Goal: Task Accomplishment & Management: Use online tool/utility

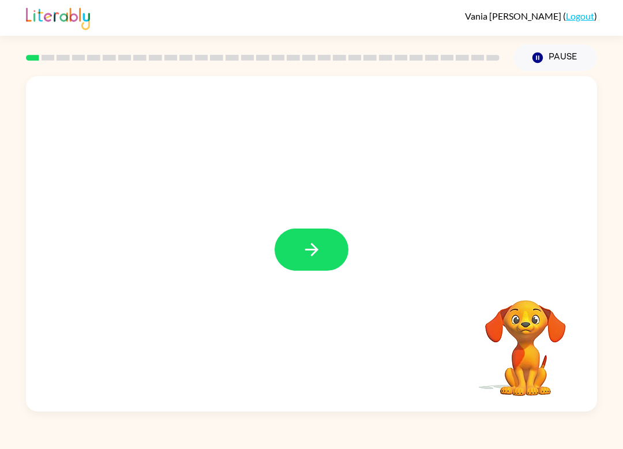
click at [296, 246] on button "button" at bounding box center [311, 249] width 74 height 42
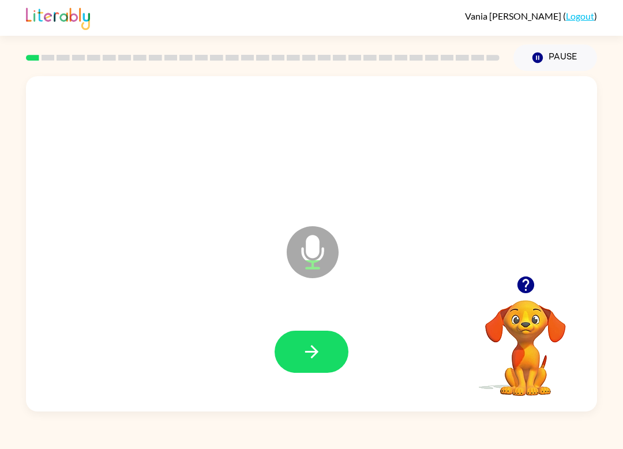
click at [306, 348] on icon "button" at bounding box center [312, 351] width 20 height 20
click at [341, 353] on button "button" at bounding box center [311, 351] width 74 height 42
click at [300, 357] on button "button" at bounding box center [311, 351] width 74 height 42
click at [534, 290] on icon "button" at bounding box center [526, 284] width 20 height 20
click at [327, 359] on button "button" at bounding box center [311, 351] width 74 height 42
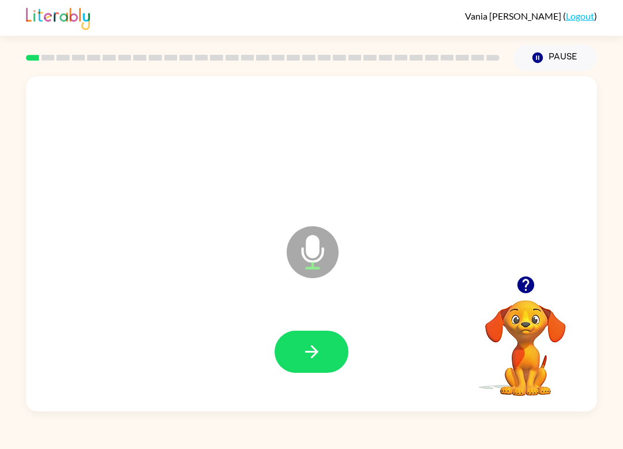
click at [326, 351] on button "button" at bounding box center [311, 351] width 74 height 42
click at [322, 355] on button "button" at bounding box center [311, 351] width 74 height 42
click at [328, 360] on button "button" at bounding box center [311, 351] width 74 height 42
click at [324, 353] on button "button" at bounding box center [311, 351] width 74 height 42
click at [317, 363] on button "button" at bounding box center [311, 351] width 74 height 42
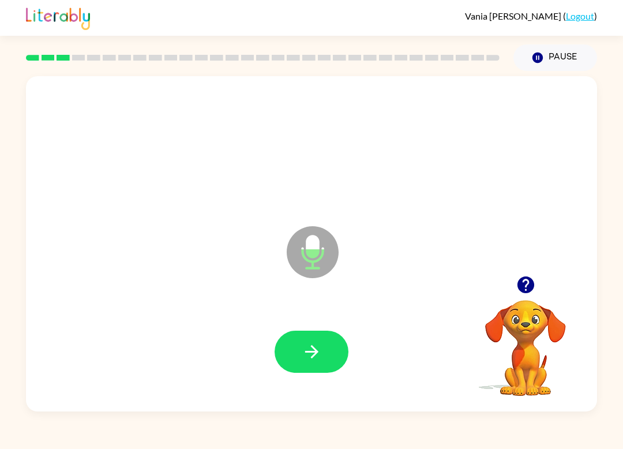
click at [306, 349] on icon "button" at bounding box center [312, 351] width 20 height 20
click at [326, 358] on button "button" at bounding box center [311, 351] width 74 height 42
click at [313, 366] on button "button" at bounding box center [311, 351] width 74 height 42
click at [323, 354] on button "button" at bounding box center [311, 351] width 74 height 42
click at [327, 360] on button "button" at bounding box center [311, 351] width 74 height 42
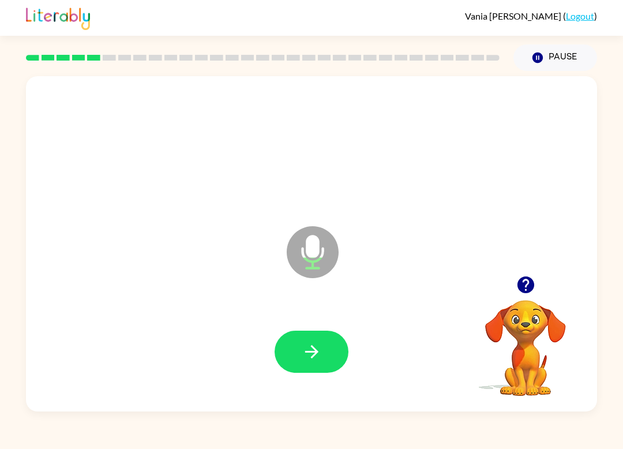
click at [341, 345] on button "button" at bounding box center [311, 351] width 74 height 42
click at [311, 351] on icon "button" at bounding box center [312, 351] width 20 height 20
click at [326, 361] on button "button" at bounding box center [311, 351] width 74 height 42
click at [309, 349] on icon "button" at bounding box center [312, 351] width 20 height 20
click at [328, 355] on button "button" at bounding box center [311, 351] width 74 height 42
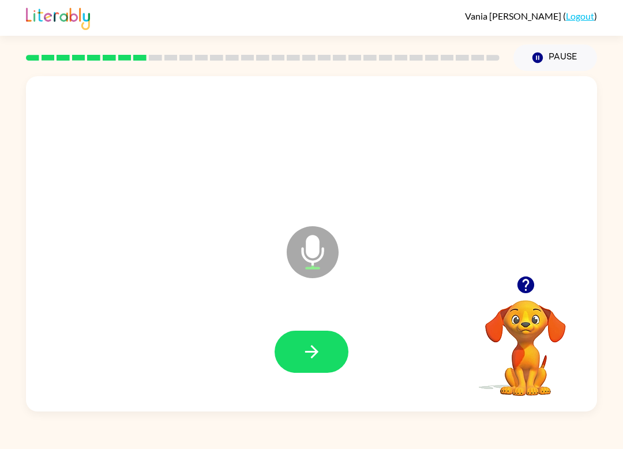
click at [516, 285] on icon "button" at bounding box center [526, 284] width 20 height 20
click at [332, 352] on button "button" at bounding box center [311, 351] width 74 height 42
click at [326, 358] on button "button" at bounding box center [311, 351] width 74 height 42
click at [528, 291] on icon "button" at bounding box center [525, 284] width 17 height 17
click at [334, 345] on button "button" at bounding box center [311, 351] width 74 height 42
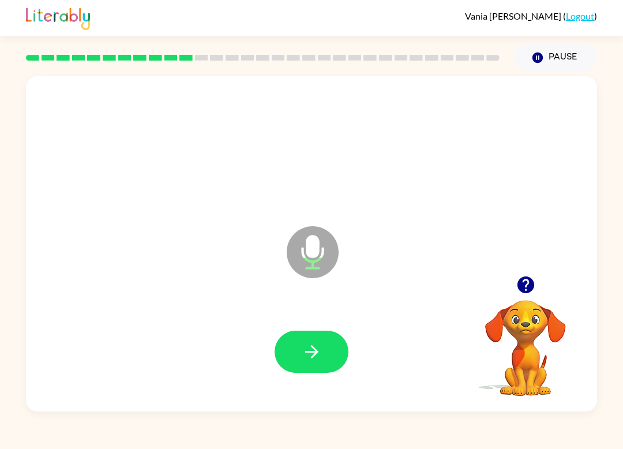
click at [326, 343] on button "button" at bounding box center [311, 351] width 74 height 42
click at [295, 339] on button "button" at bounding box center [311, 351] width 74 height 42
click at [234, 329] on div at bounding box center [311, 351] width 548 height 96
click at [306, 344] on icon "button" at bounding box center [312, 351] width 20 height 20
click at [327, 352] on button "button" at bounding box center [311, 351] width 74 height 42
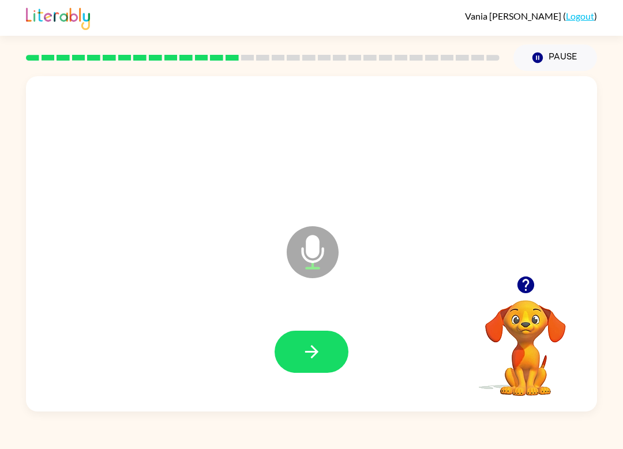
click at [289, 341] on button "button" at bounding box center [311, 351] width 74 height 42
click at [304, 348] on icon "button" at bounding box center [312, 351] width 20 height 20
click at [314, 362] on icon "button" at bounding box center [312, 351] width 20 height 20
click at [526, 283] on icon "button" at bounding box center [525, 284] width 17 height 17
click at [303, 347] on icon "button" at bounding box center [312, 351] width 20 height 20
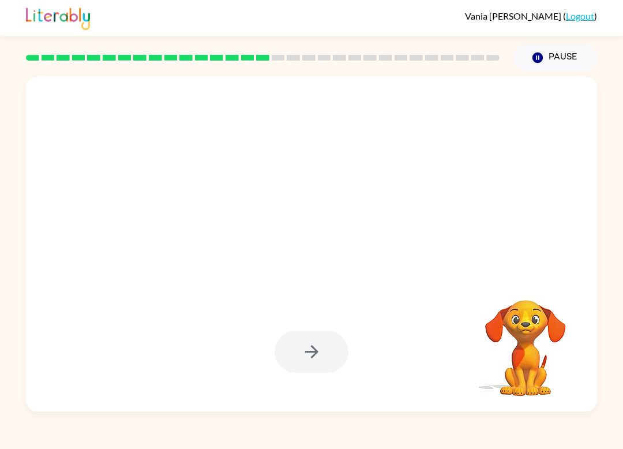
click at [409, 158] on div at bounding box center [311, 147] width 548 height 96
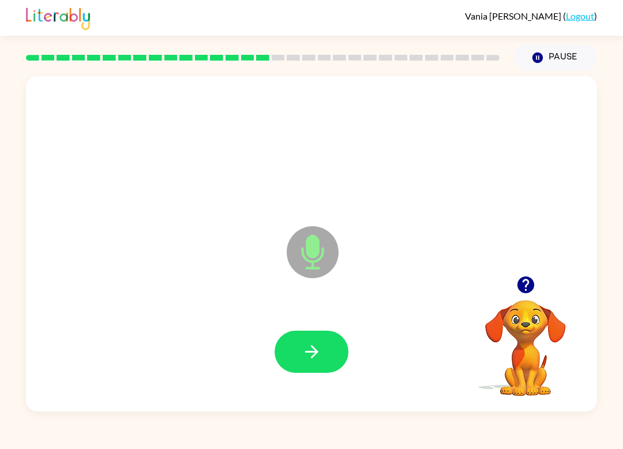
click at [290, 352] on button "button" at bounding box center [311, 351] width 74 height 42
click at [337, 357] on button "button" at bounding box center [311, 351] width 74 height 42
click at [334, 354] on button "button" at bounding box center [311, 351] width 74 height 42
click at [518, 306] on video "Your browser must support playing .mp4 files to use Literably. Please try using…" at bounding box center [525, 339] width 115 height 115
click at [476, 303] on video "Your browser must support playing .mp4 files to use Literably. Please try using…" at bounding box center [525, 339] width 115 height 115
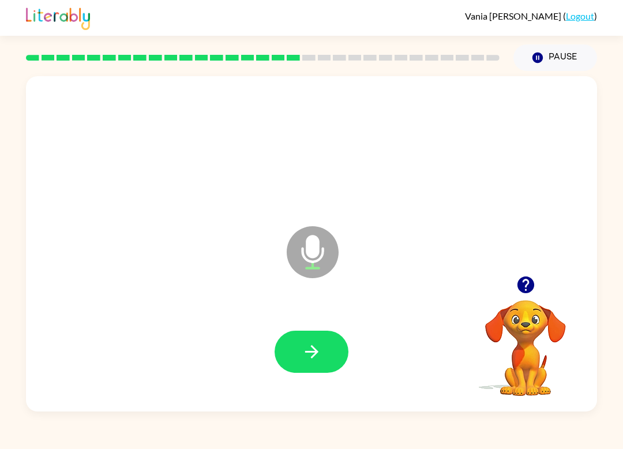
click at [521, 288] on icon "button" at bounding box center [525, 284] width 17 height 17
click at [313, 370] on button "button" at bounding box center [311, 351] width 74 height 42
click at [217, 426] on div "[PERSON_NAME] ( Logout ) Pause Pause Microphone The Microphone is here when it …" at bounding box center [311, 224] width 623 height 449
click at [313, 342] on icon "button" at bounding box center [312, 351] width 20 height 20
click at [292, 350] on button "button" at bounding box center [311, 351] width 74 height 42
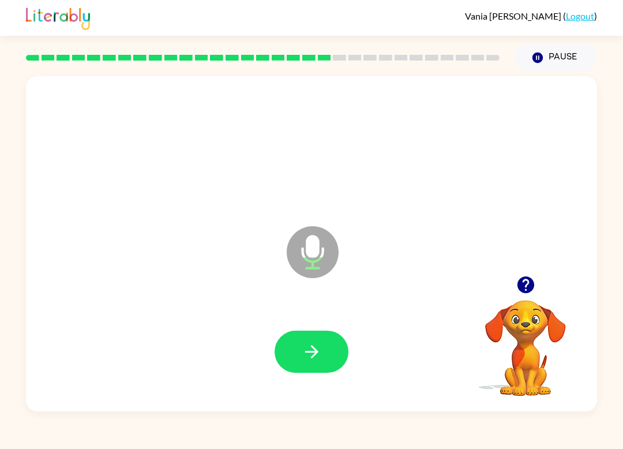
click at [314, 373] on button "button" at bounding box center [311, 351] width 74 height 42
click at [306, 339] on button "button" at bounding box center [311, 351] width 74 height 42
click at [524, 277] on icon "button" at bounding box center [525, 284] width 17 height 17
click at [325, 347] on button "button" at bounding box center [311, 351] width 74 height 42
click at [528, 290] on icon "button" at bounding box center [525, 284] width 17 height 17
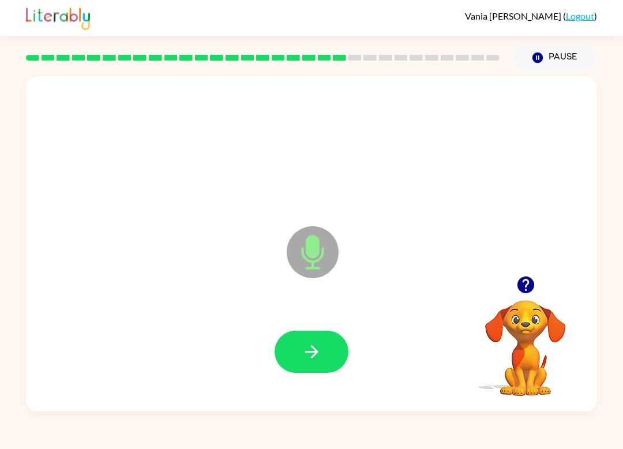
click at [526, 286] on icon "button" at bounding box center [526, 284] width 20 height 20
click at [328, 355] on button "button" at bounding box center [311, 351] width 74 height 42
click at [534, 280] on icon "button" at bounding box center [526, 284] width 20 height 20
click at [319, 356] on icon "button" at bounding box center [312, 351] width 20 height 20
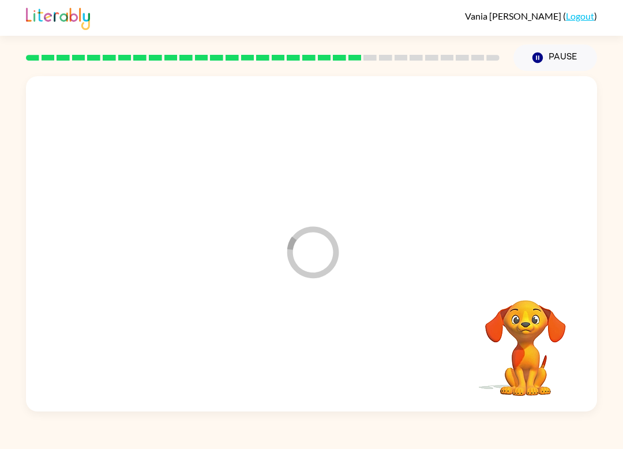
click at [319, 356] on div at bounding box center [311, 351] width 548 height 96
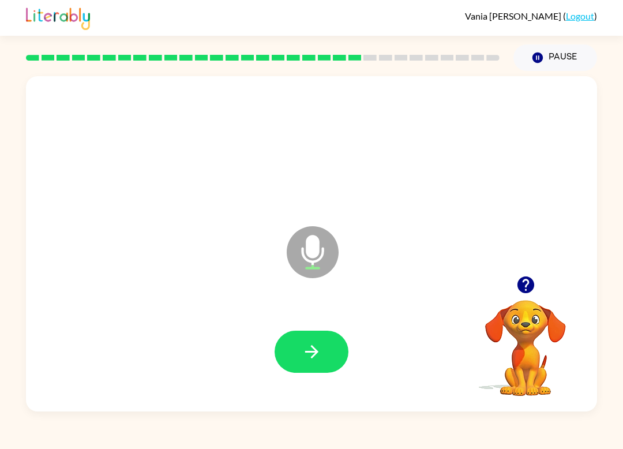
click at [325, 373] on button "button" at bounding box center [311, 351] width 74 height 42
click at [525, 298] on button "button" at bounding box center [525, 284] width 29 height 29
click at [325, 348] on button "button" at bounding box center [311, 351] width 74 height 42
click at [319, 362] on icon "button" at bounding box center [312, 351] width 20 height 20
click at [528, 291] on icon "button" at bounding box center [525, 284] width 17 height 17
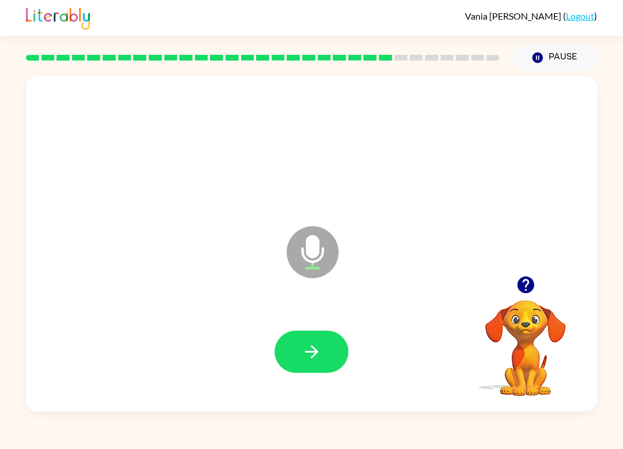
click at [570, 56] on button "Pause Pause" at bounding box center [555, 57] width 84 height 27
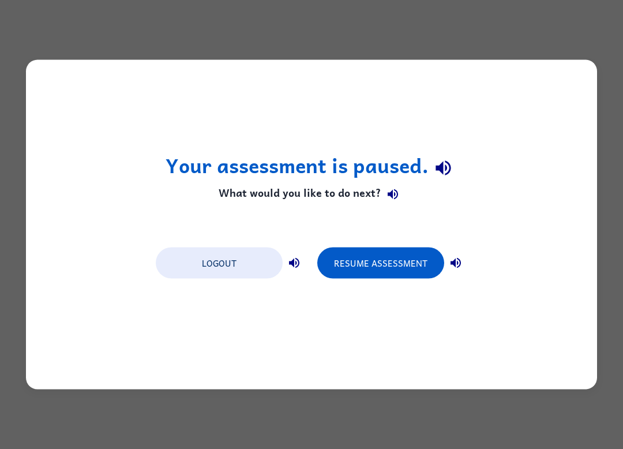
click at [415, 261] on button "Resume Assessment" at bounding box center [380, 262] width 127 height 31
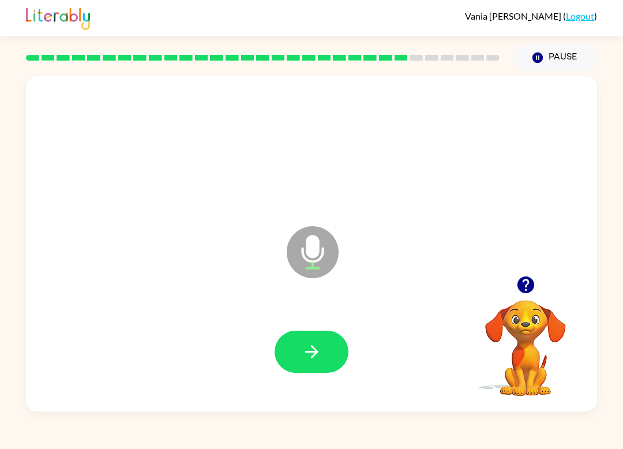
click at [331, 355] on button "button" at bounding box center [311, 351] width 74 height 42
click at [524, 288] on icon "button" at bounding box center [525, 284] width 17 height 17
click at [315, 355] on icon "button" at bounding box center [312, 351] width 20 height 20
click at [314, 350] on icon "button" at bounding box center [310, 351] width 13 height 13
click at [307, 357] on icon "button" at bounding box center [312, 351] width 20 height 20
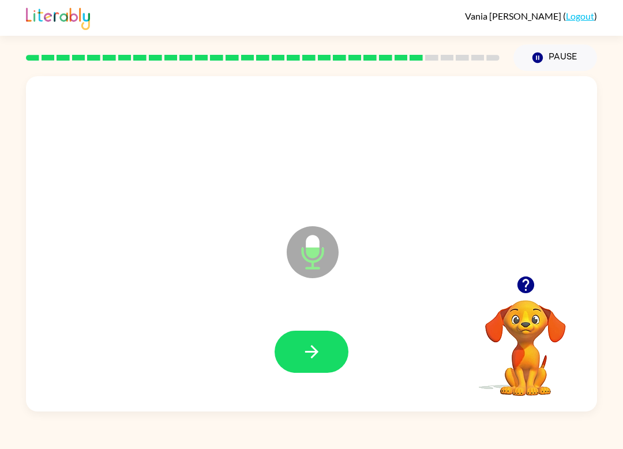
click at [307, 346] on icon "button" at bounding box center [312, 351] width 20 height 20
click at [565, 62] on button "Pause Pause" at bounding box center [555, 57] width 84 height 27
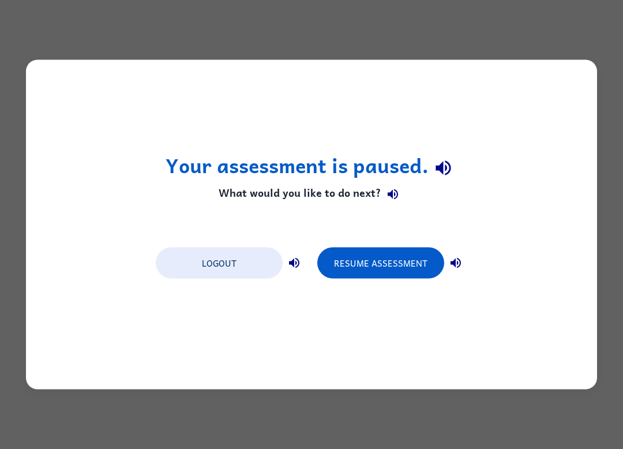
click at [406, 267] on button "Resume Assessment" at bounding box center [380, 262] width 127 height 31
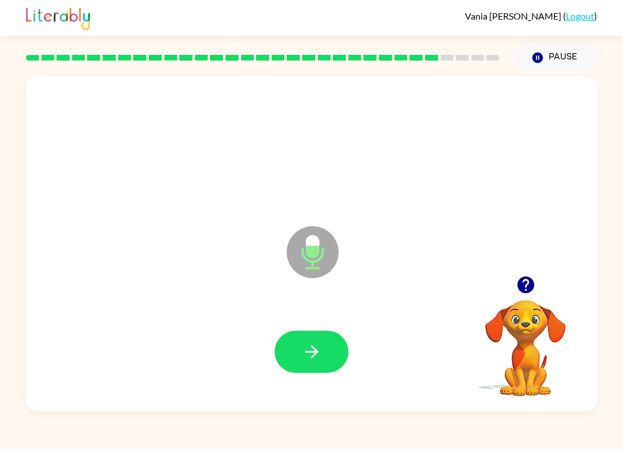
click at [342, 355] on button "button" at bounding box center [311, 351] width 74 height 42
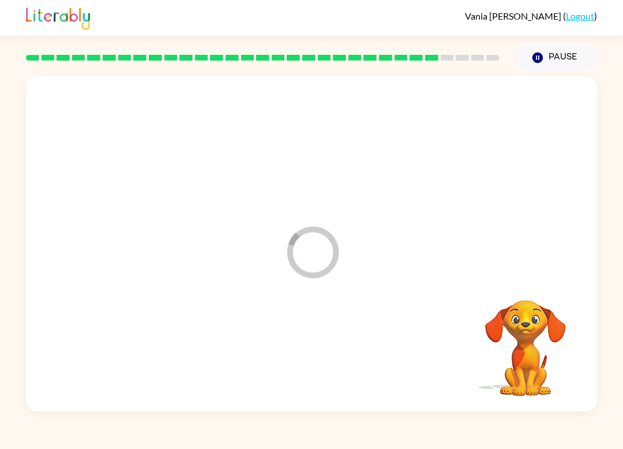
click at [401, 336] on div at bounding box center [311, 351] width 548 height 96
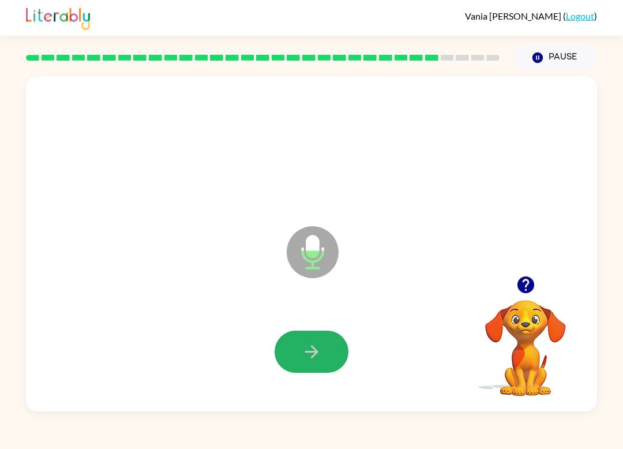
click at [314, 362] on button "button" at bounding box center [311, 351] width 74 height 42
click at [311, 362] on button "button" at bounding box center [311, 351] width 74 height 42
click at [300, 361] on button "button" at bounding box center [311, 351] width 74 height 42
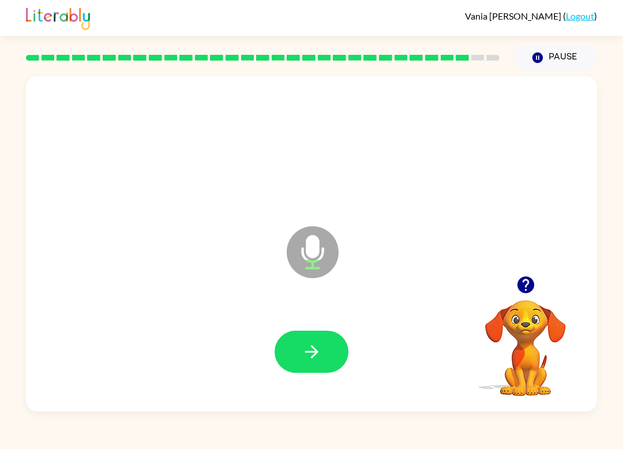
click at [304, 346] on icon "button" at bounding box center [312, 351] width 20 height 20
click at [329, 355] on button "button" at bounding box center [311, 351] width 74 height 42
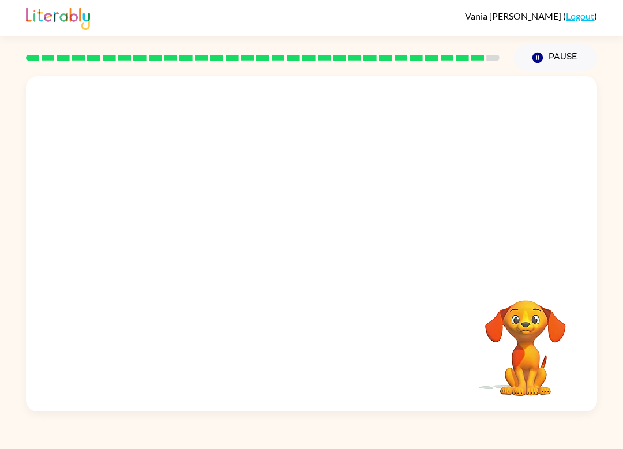
click at [323, 359] on div at bounding box center [311, 351] width 548 height 96
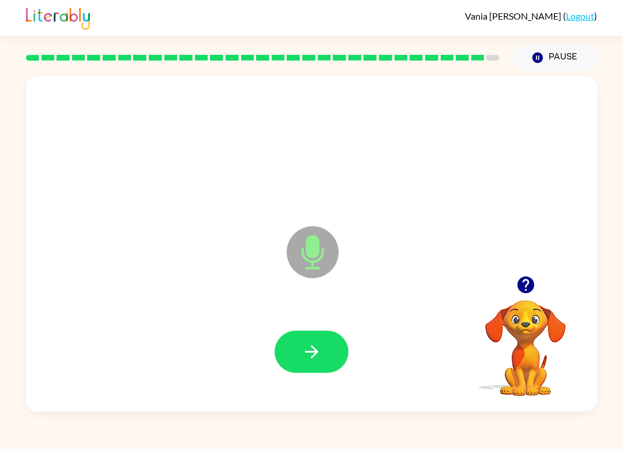
click at [322, 359] on button "button" at bounding box center [311, 351] width 74 height 42
click at [318, 328] on div at bounding box center [311, 351] width 548 height 96
click at [321, 370] on button "button" at bounding box center [311, 351] width 74 height 42
click at [522, 285] on icon "button" at bounding box center [525, 284] width 17 height 17
click at [331, 340] on button "button" at bounding box center [311, 351] width 74 height 42
